Goal: Task Accomplishment & Management: Use online tool/utility

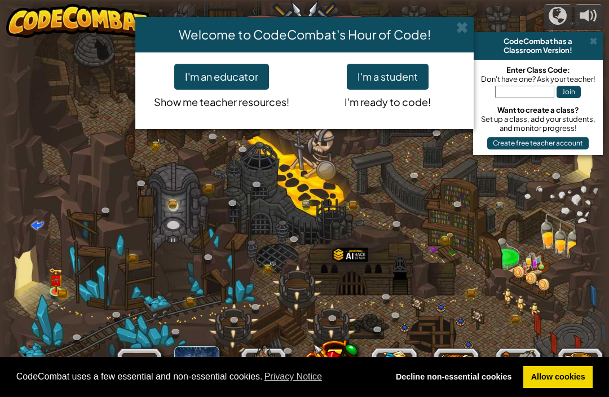
click at [406, 76] on button "I'm a student" at bounding box center [388, 77] width 82 height 26
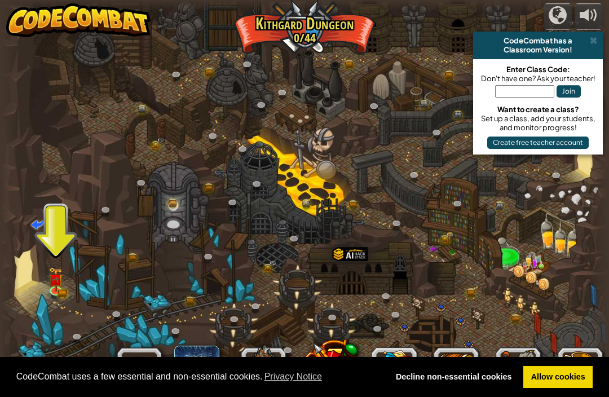
scroll to position [1, 0]
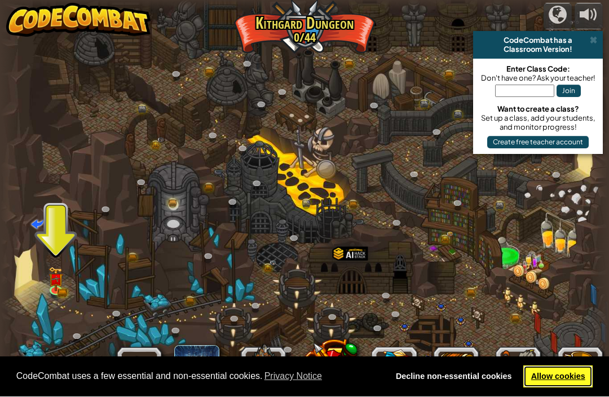
click at [564, 378] on link "Allow cookies" at bounding box center [557, 377] width 69 height 23
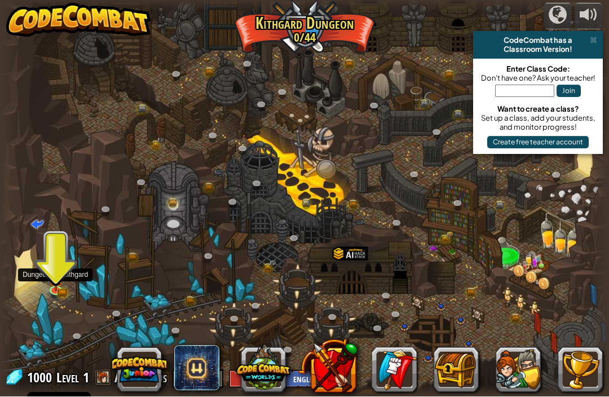
click at [63, 286] on link at bounding box center [57, 291] width 23 height 17
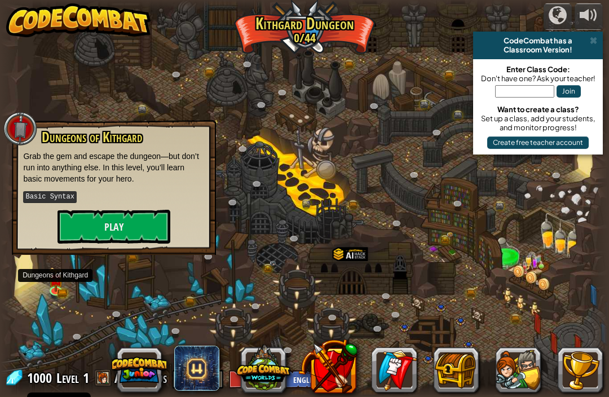
click at [145, 215] on button "Play" at bounding box center [113, 227] width 113 height 34
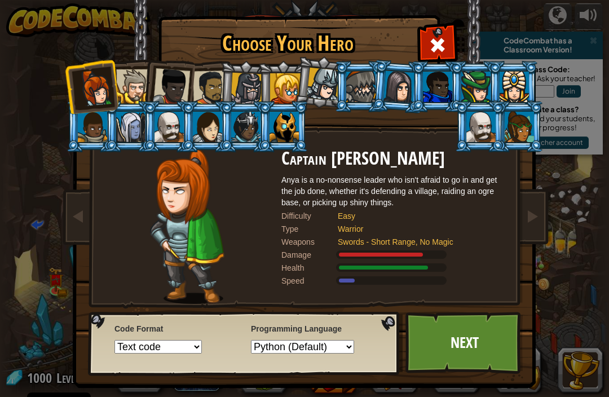
click at [435, 344] on link "Next" at bounding box center [464, 343] width 118 height 62
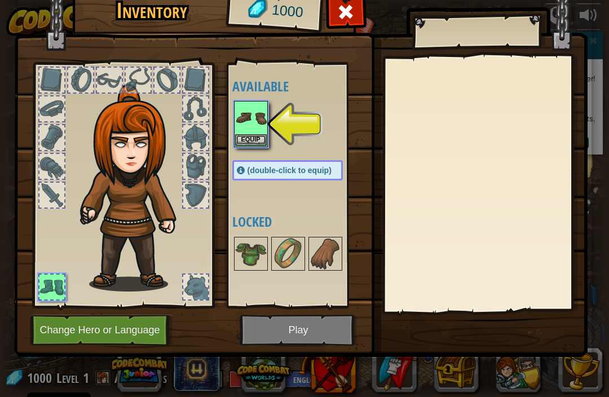
click at [238, 134] on button "Equip" at bounding box center [251, 140] width 32 height 12
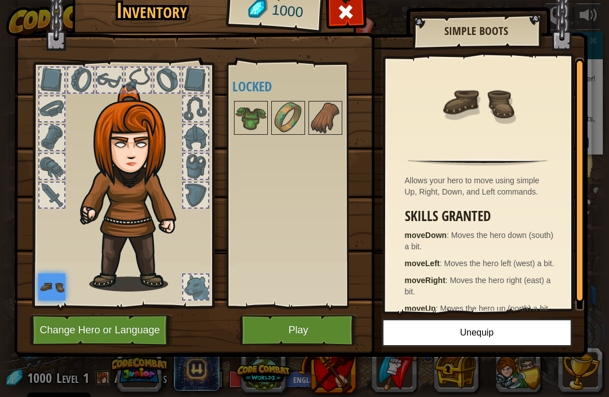
click at [257, 119] on img at bounding box center [251, 118] width 32 height 32
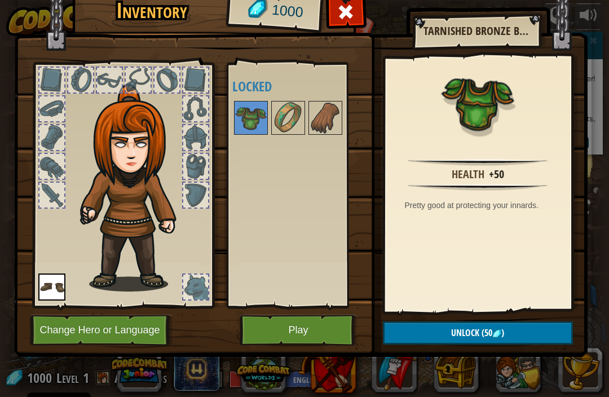
click at [248, 127] on img at bounding box center [251, 118] width 32 height 32
